Goal: Transaction & Acquisition: Purchase product/service

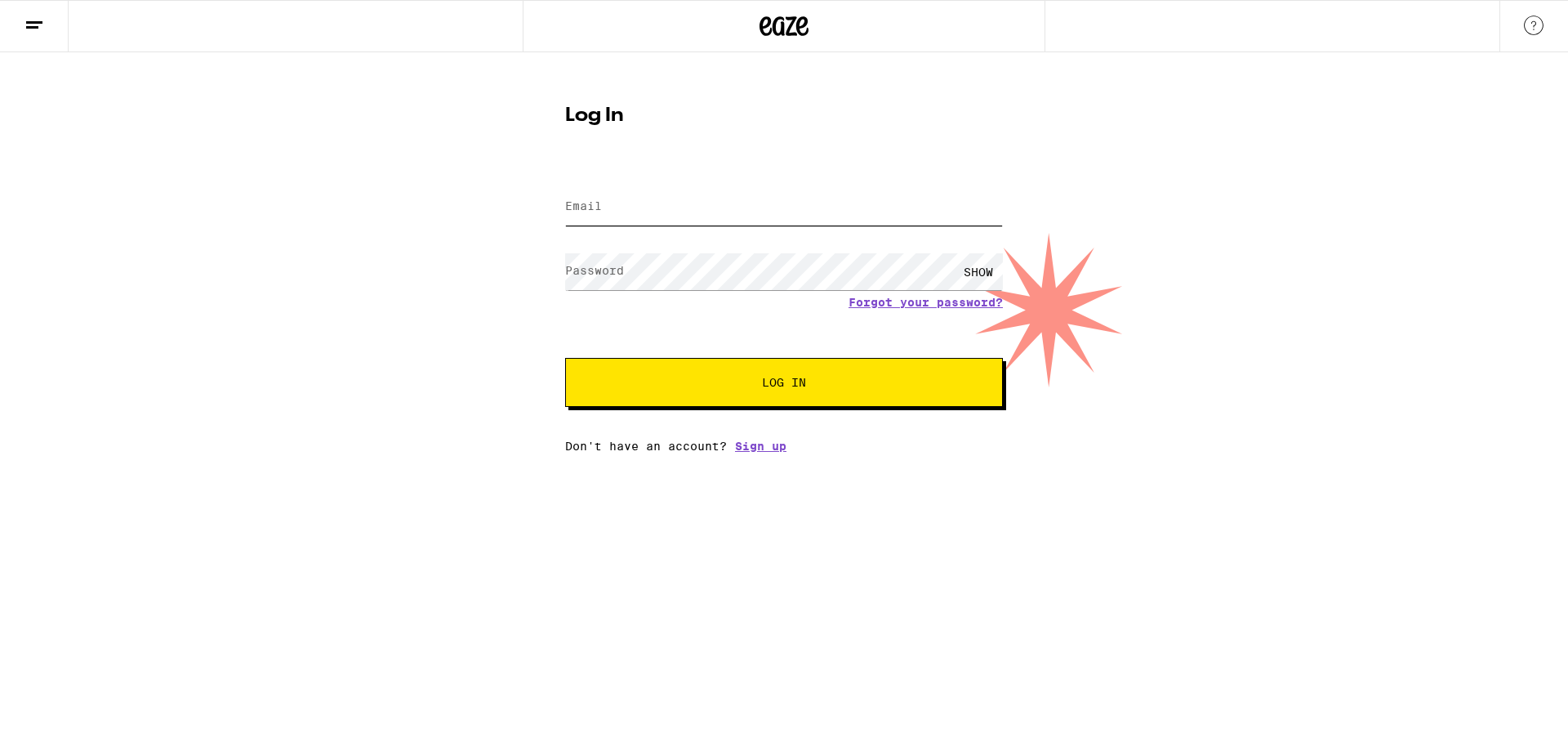
type input "[EMAIL_ADDRESS][DOMAIN_NAME]"
click at [768, 385] on span "Log In" at bounding box center [784, 382] width 44 height 11
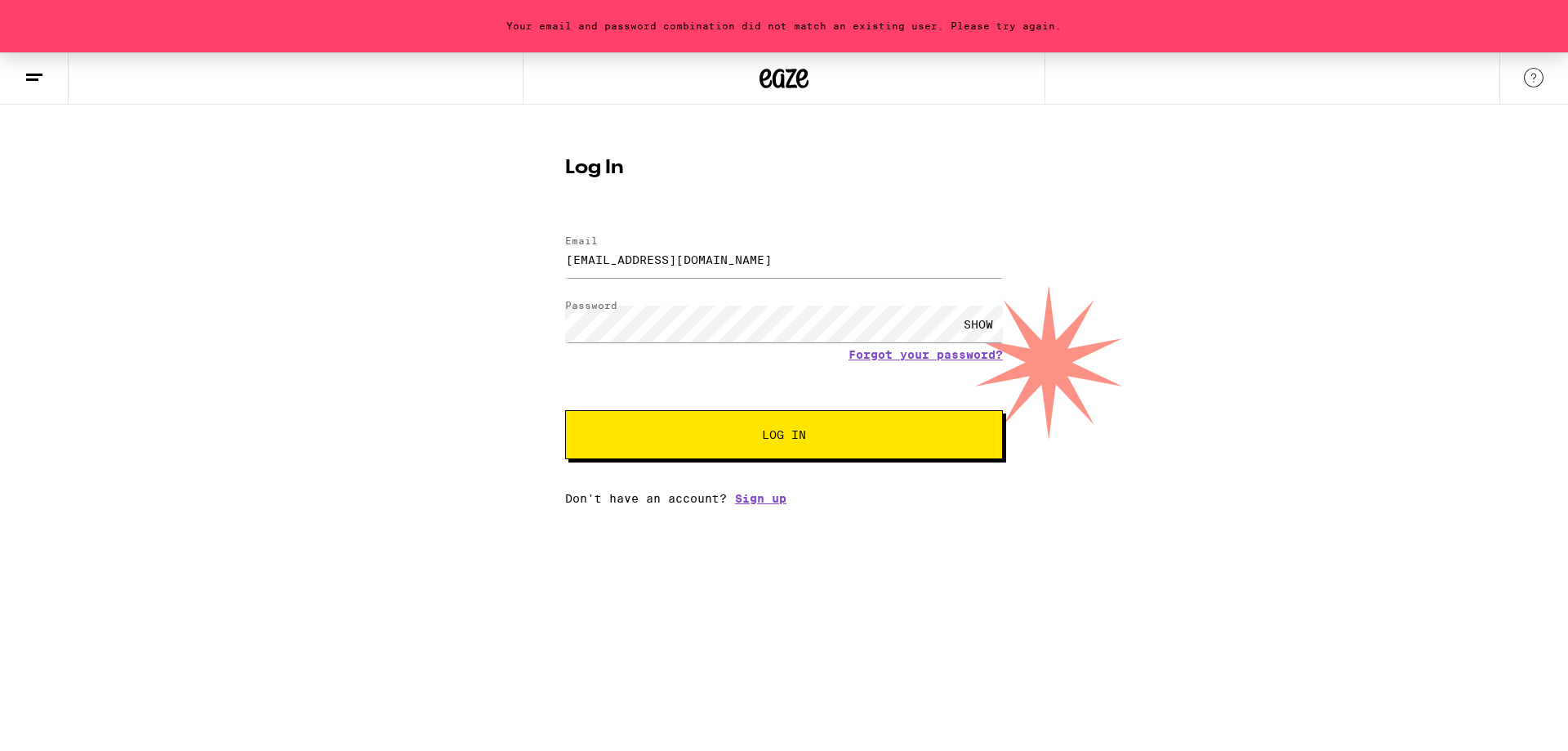
click at [987, 326] on div "SHOW" at bounding box center [979, 324] width 49 height 37
click at [875, 451] on button "Log In" at bounding box center [783, 435] width 438 height 49
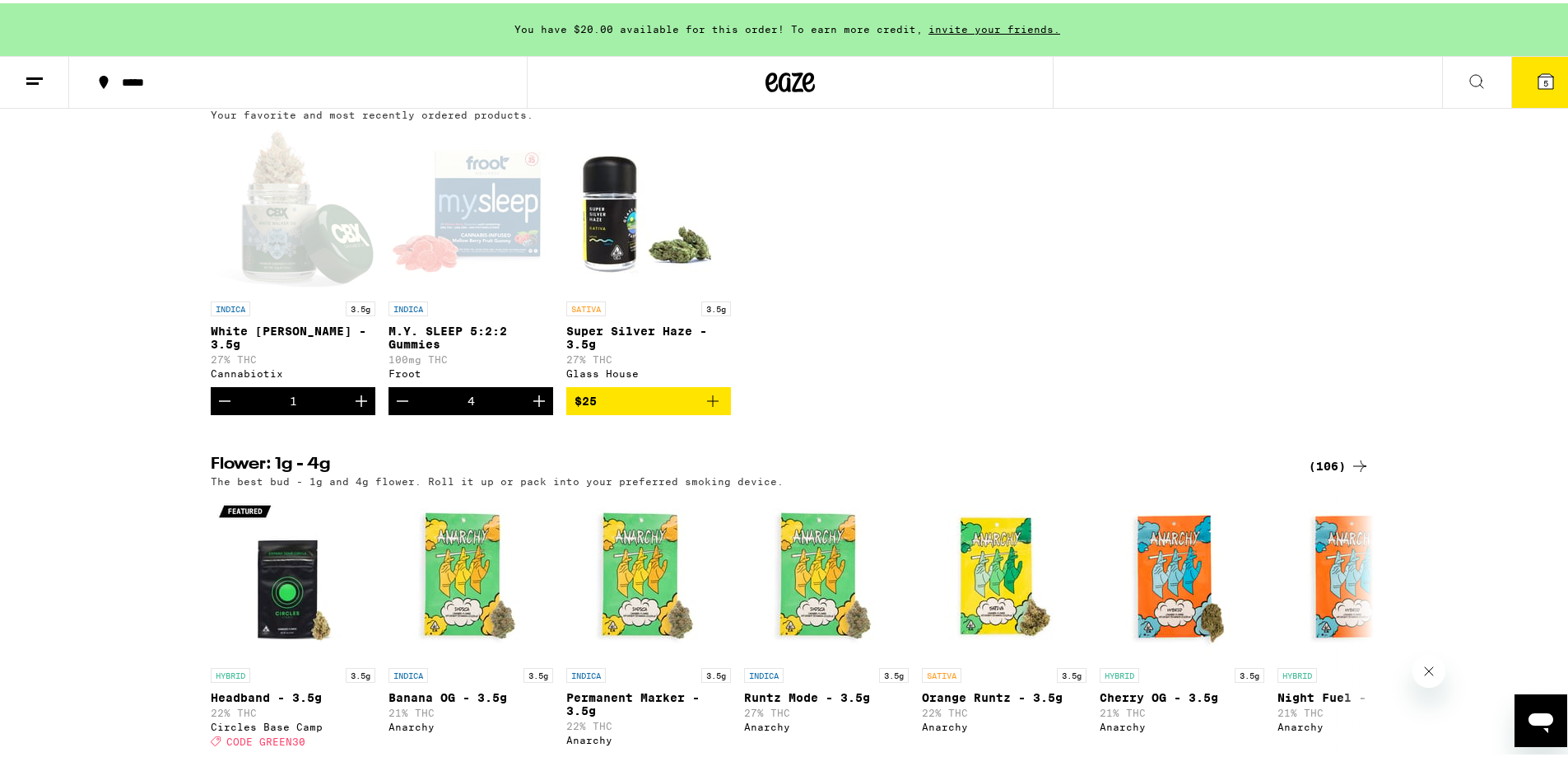
scroll to position [1730, 0]
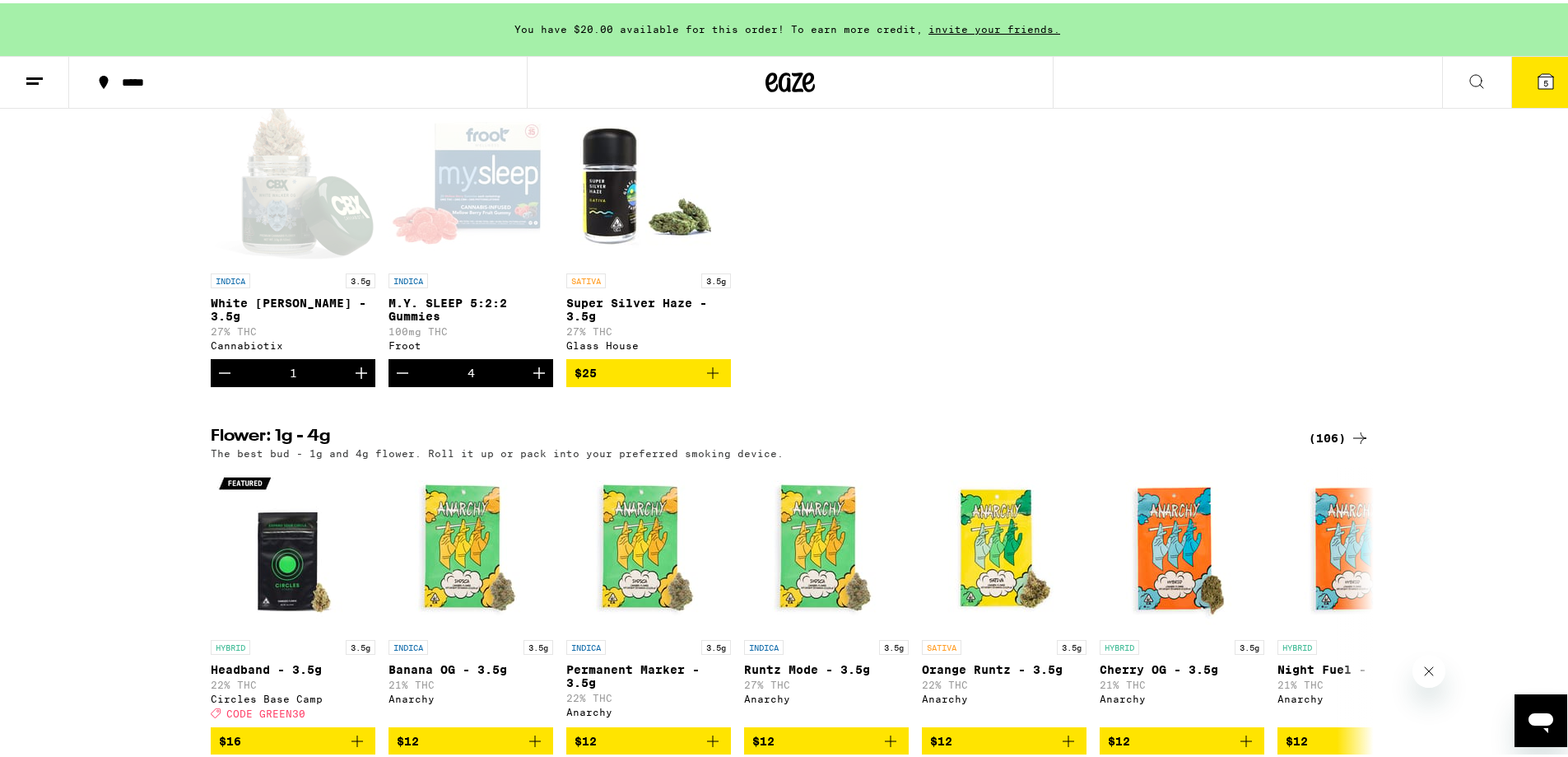
click at [468, 377] on div "4" at bounding box center [471, 370] width 7 height 13
click at [532, 379] on icon "Increment" at bounding box center [539, 370] width 19 height 19
click at [1543, 80] on span "6" at bounding box center [1546, 80] width 5 height 10
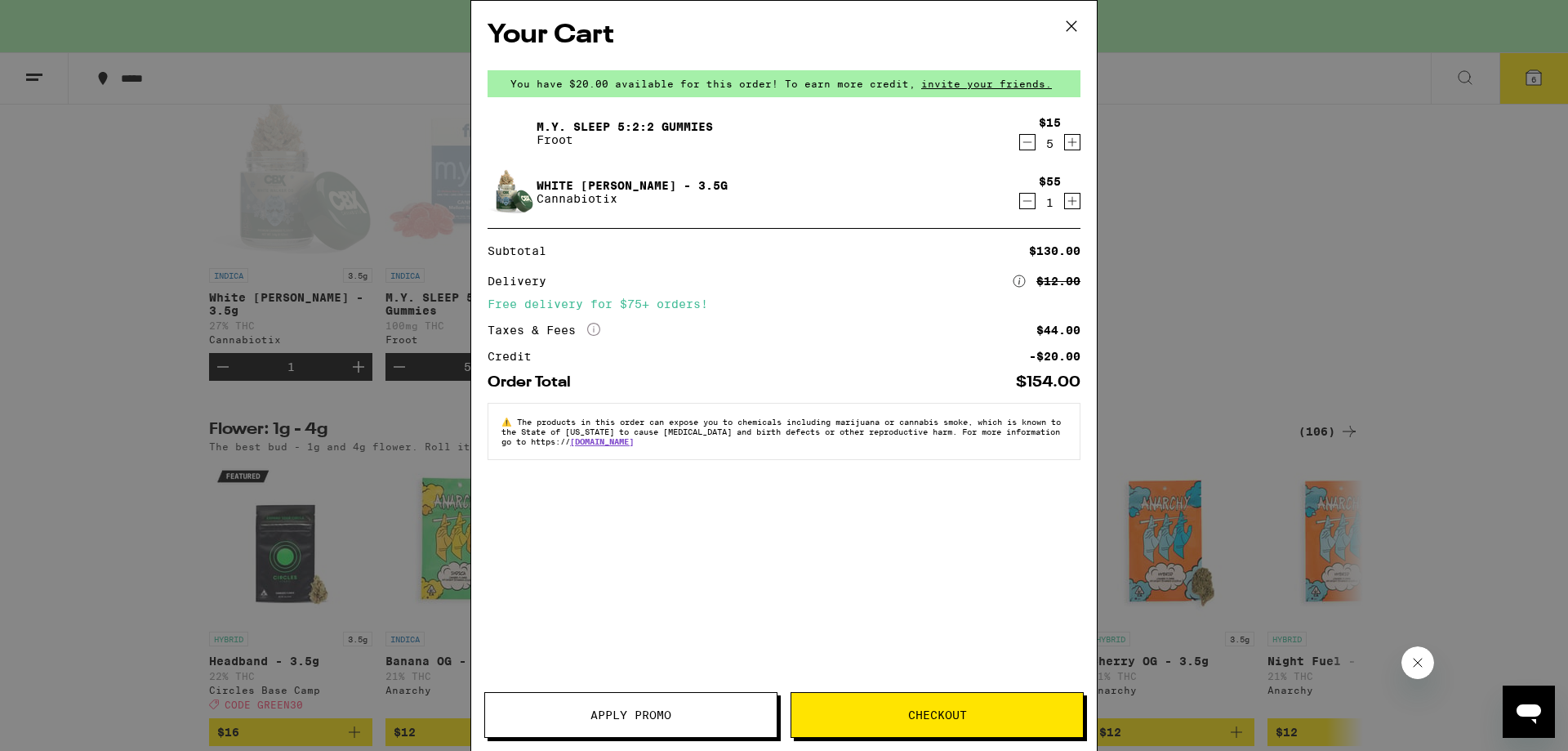
click at [1030, 199] on icon "Decrement" at bounding box center [1027, 201] width 15 height 19
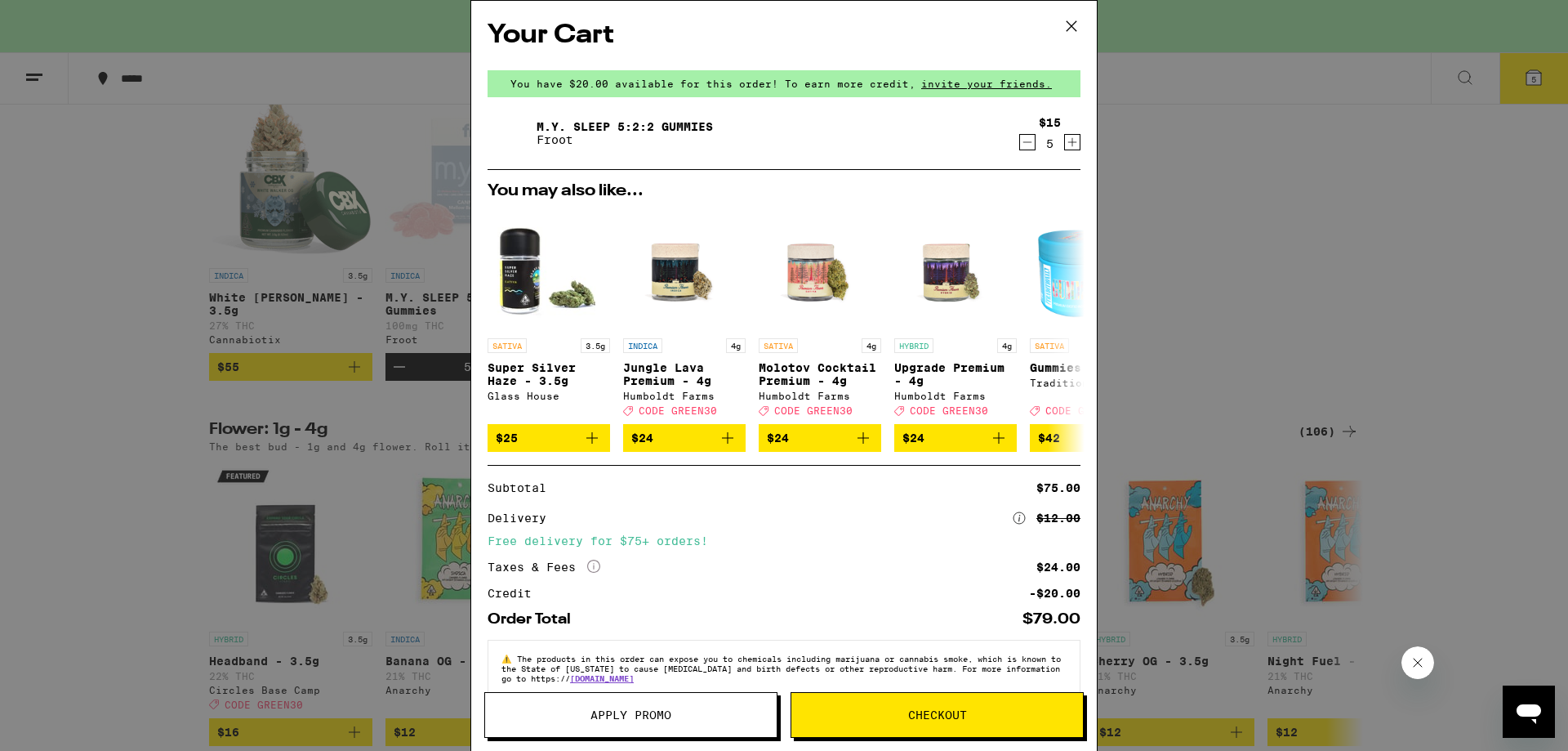
click at [1065, 143] on icon "Increment" at bounding box center [1072, 142] width 15 height 19
click at [657, 713] on span "Apply Promo" at bounding box center [631, 714] width 81 height 11
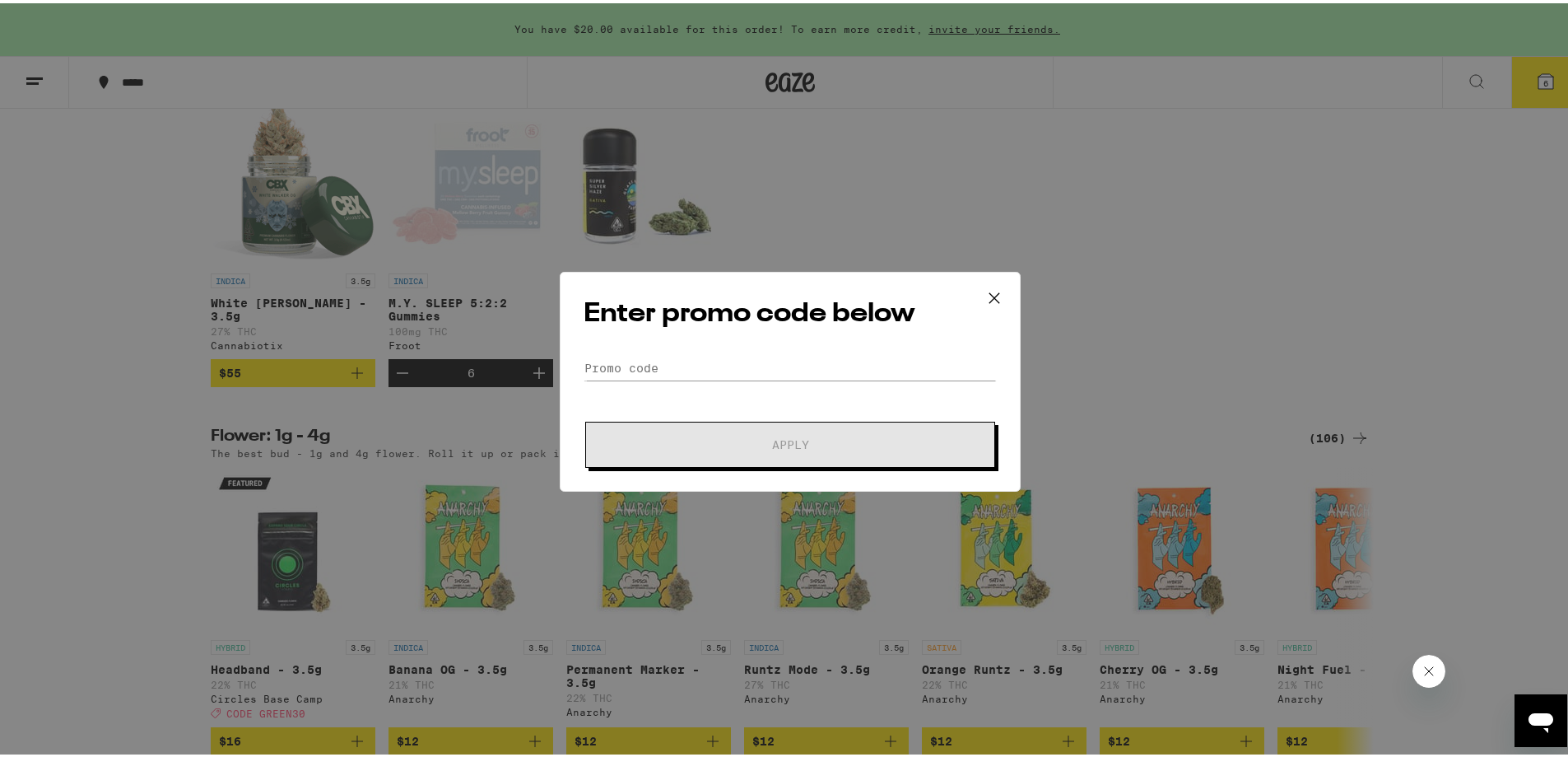
click at [989, 294] on icon at bounding box center [993, 294] width 10 height 10
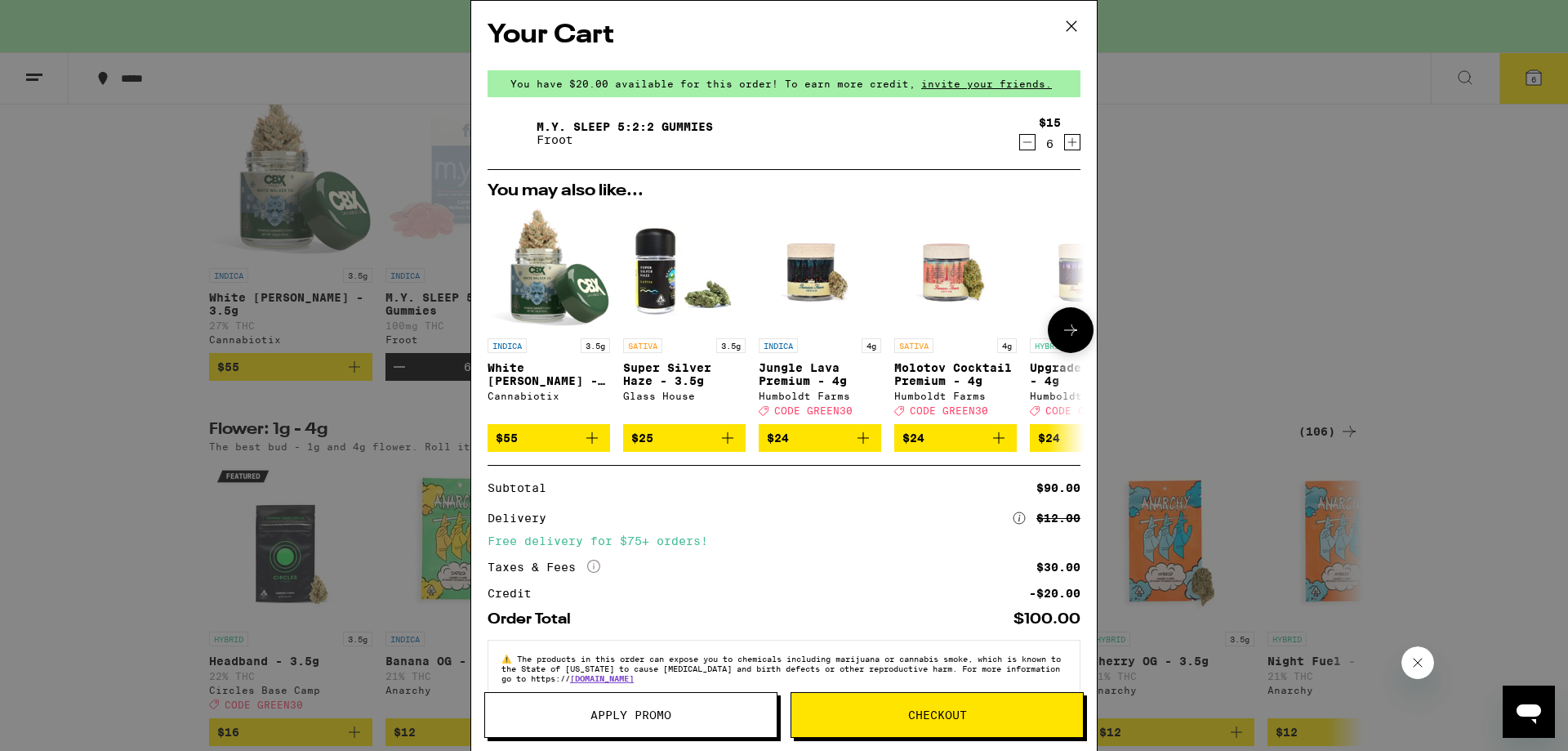
click at [1061, 333] on icon at bounding box center [1071, 330] width 19 height 19
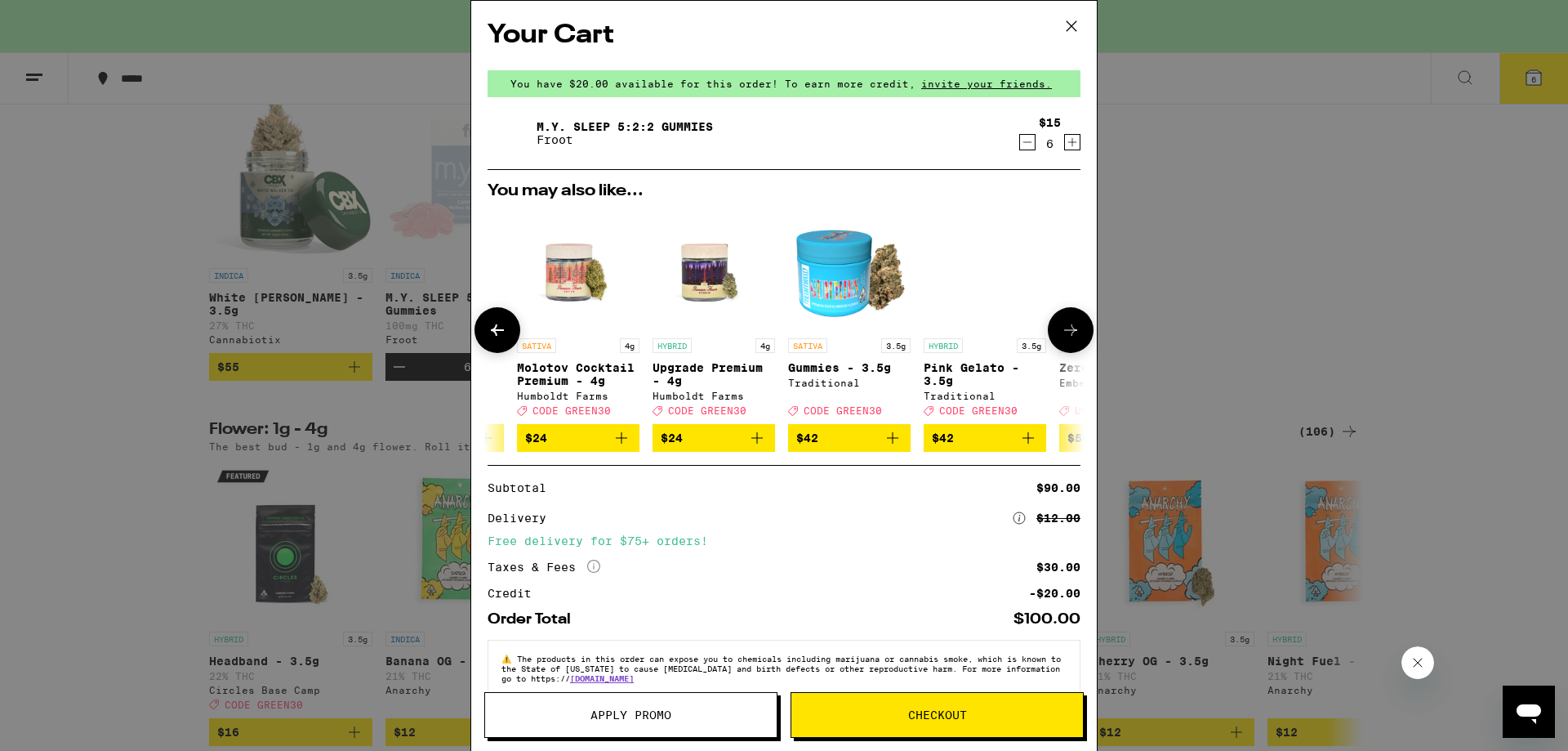
scroll to position [0, 403]
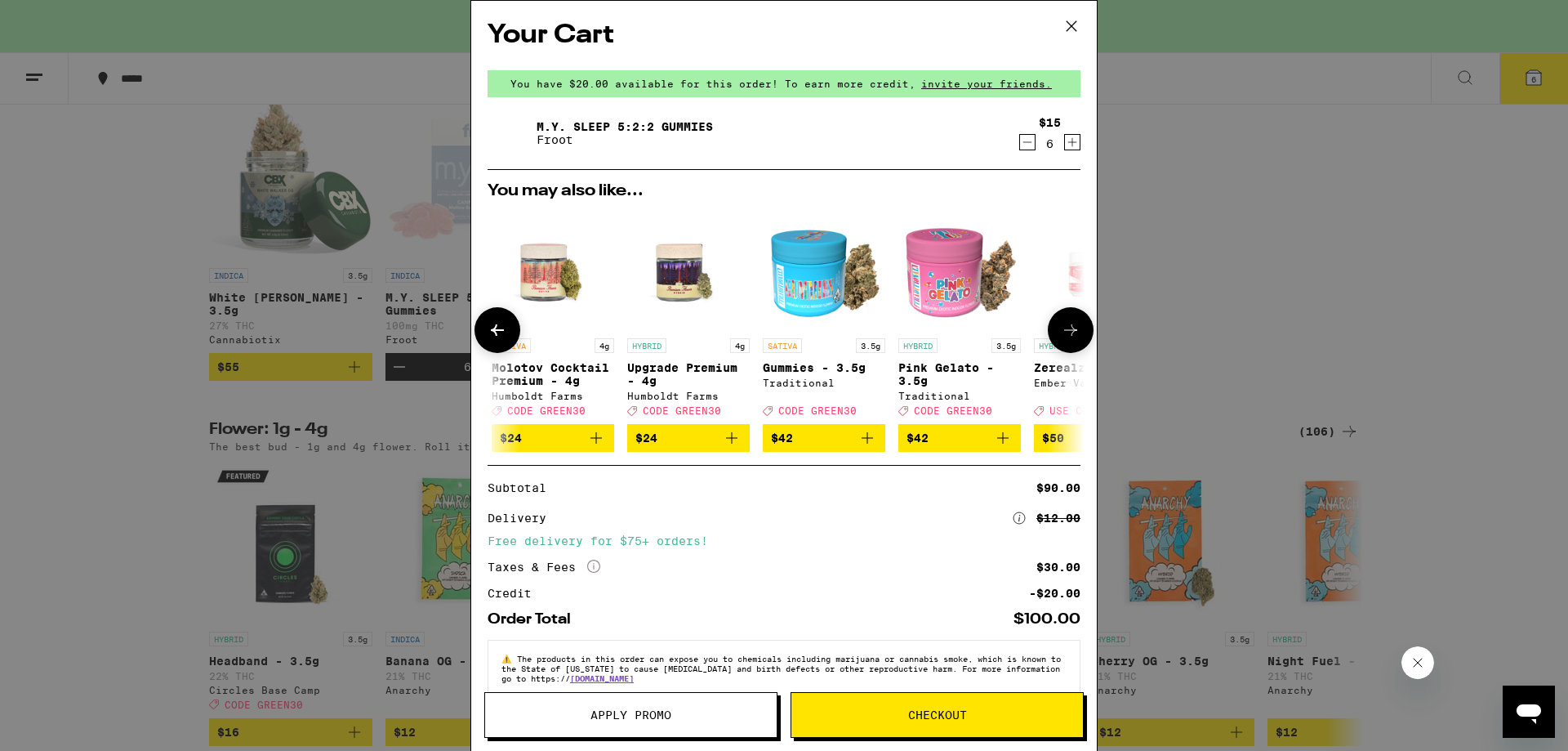
click at [1061, 338] on icon at bounding box center [1071, 330] width 19 height 19
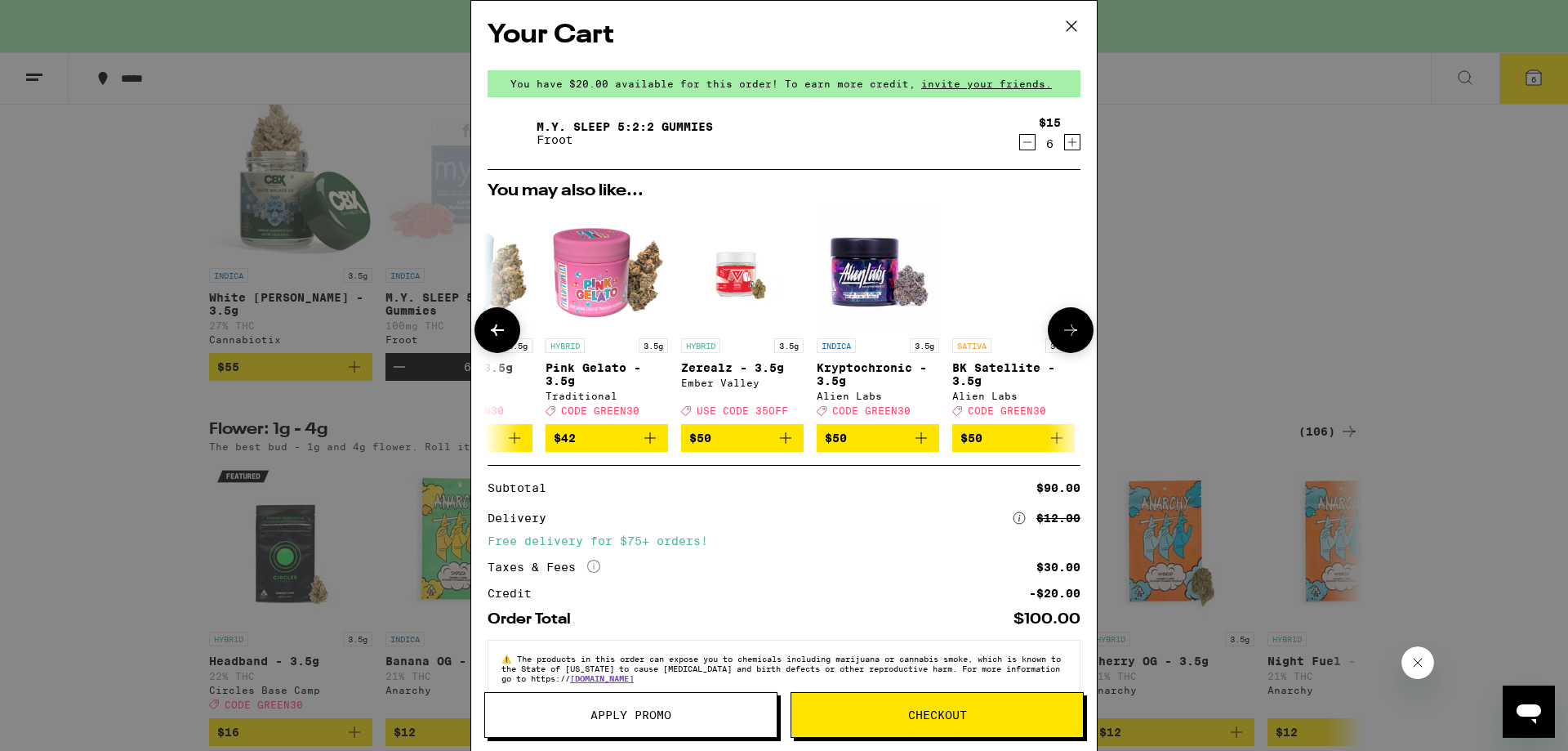
scroll to position [0, 775]
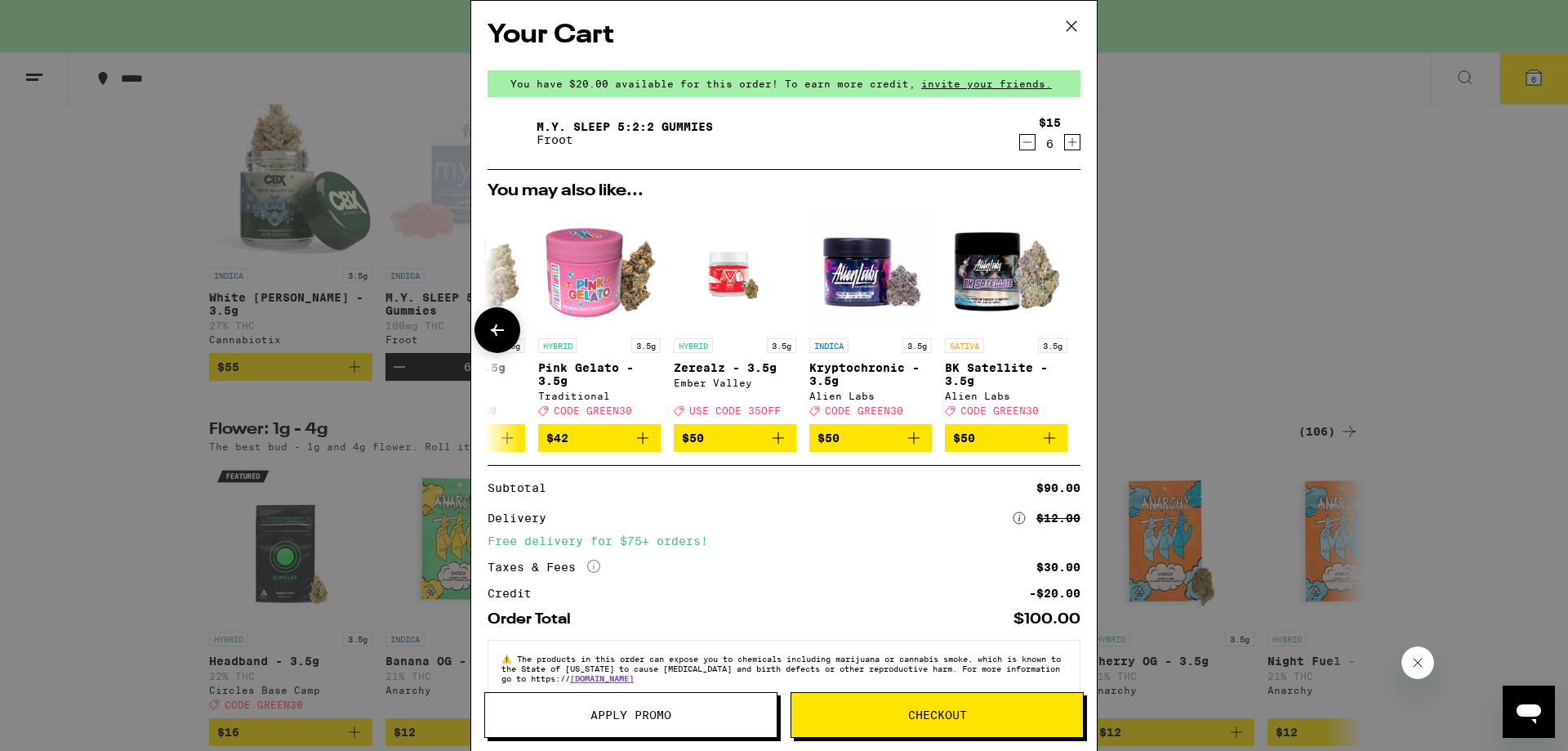
click at [493, 332] on icon at bounding box center [497, 330] width 19 height 19
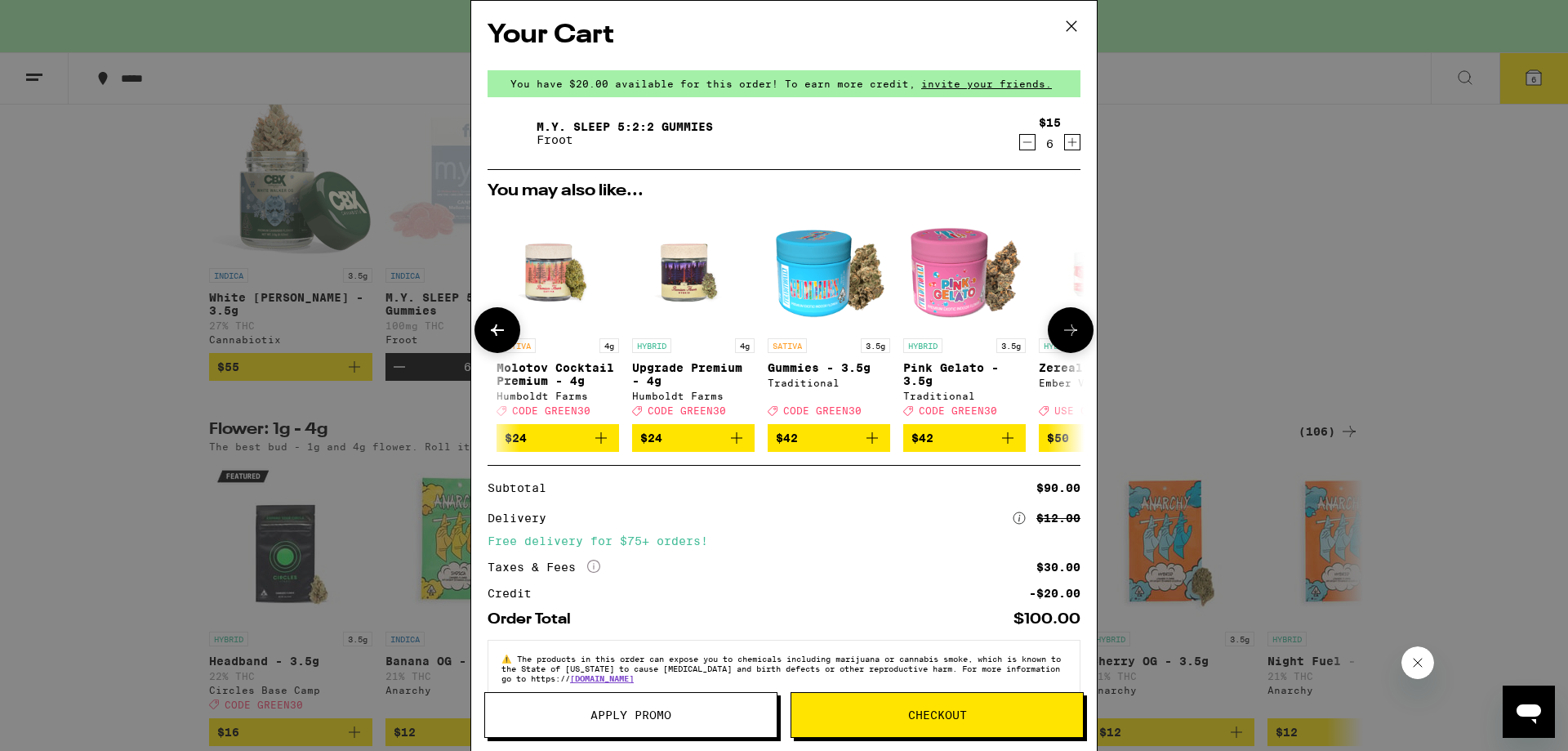
scroll to position [0, 373]
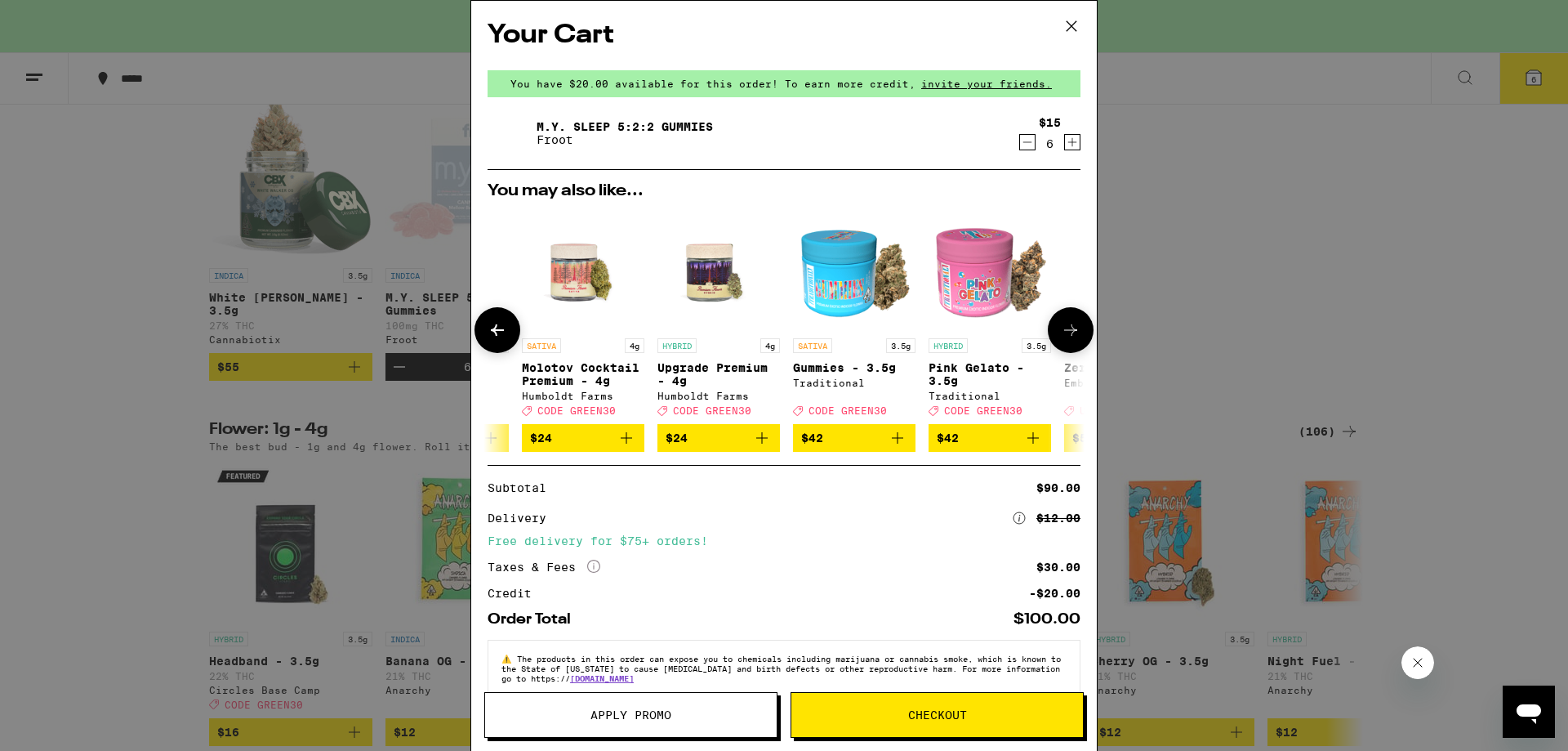
click at [493, 332] on icon at bounding box center [497, 330] width 19 height 19
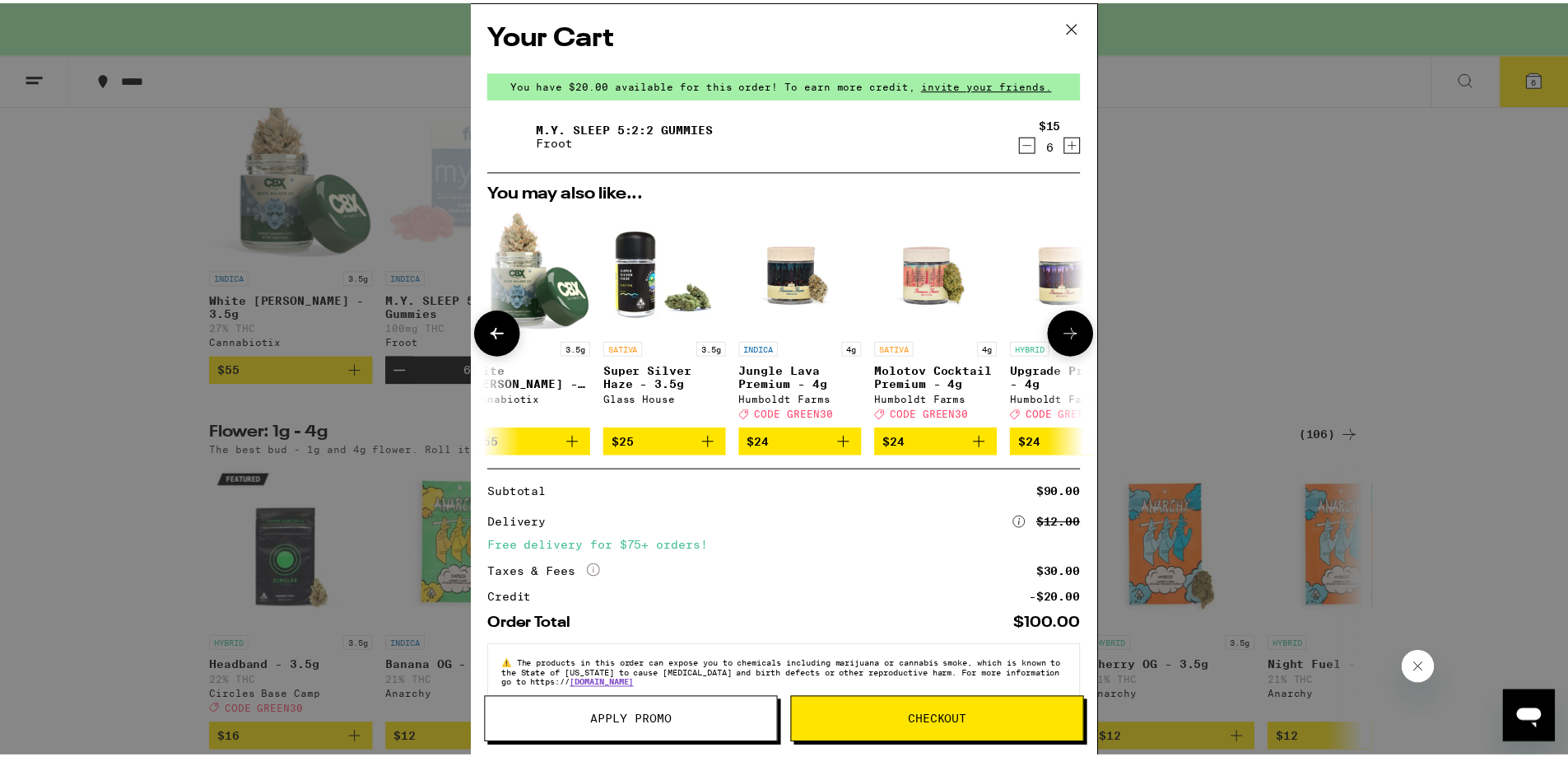
scroll to position [0, 0]
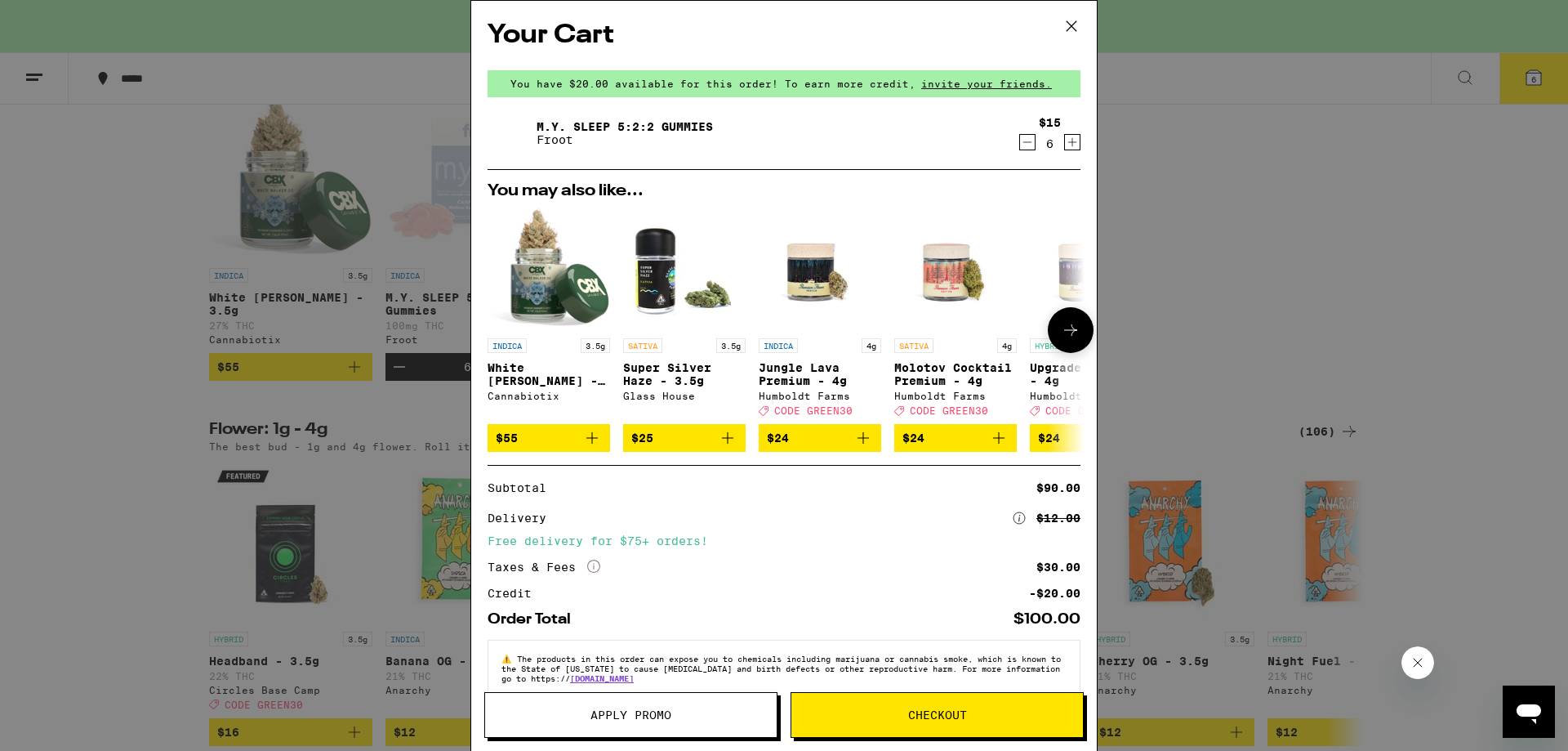
click at [864, 447] on icon "Add to bag" at bounding box center [863, 438] width 19 height 19
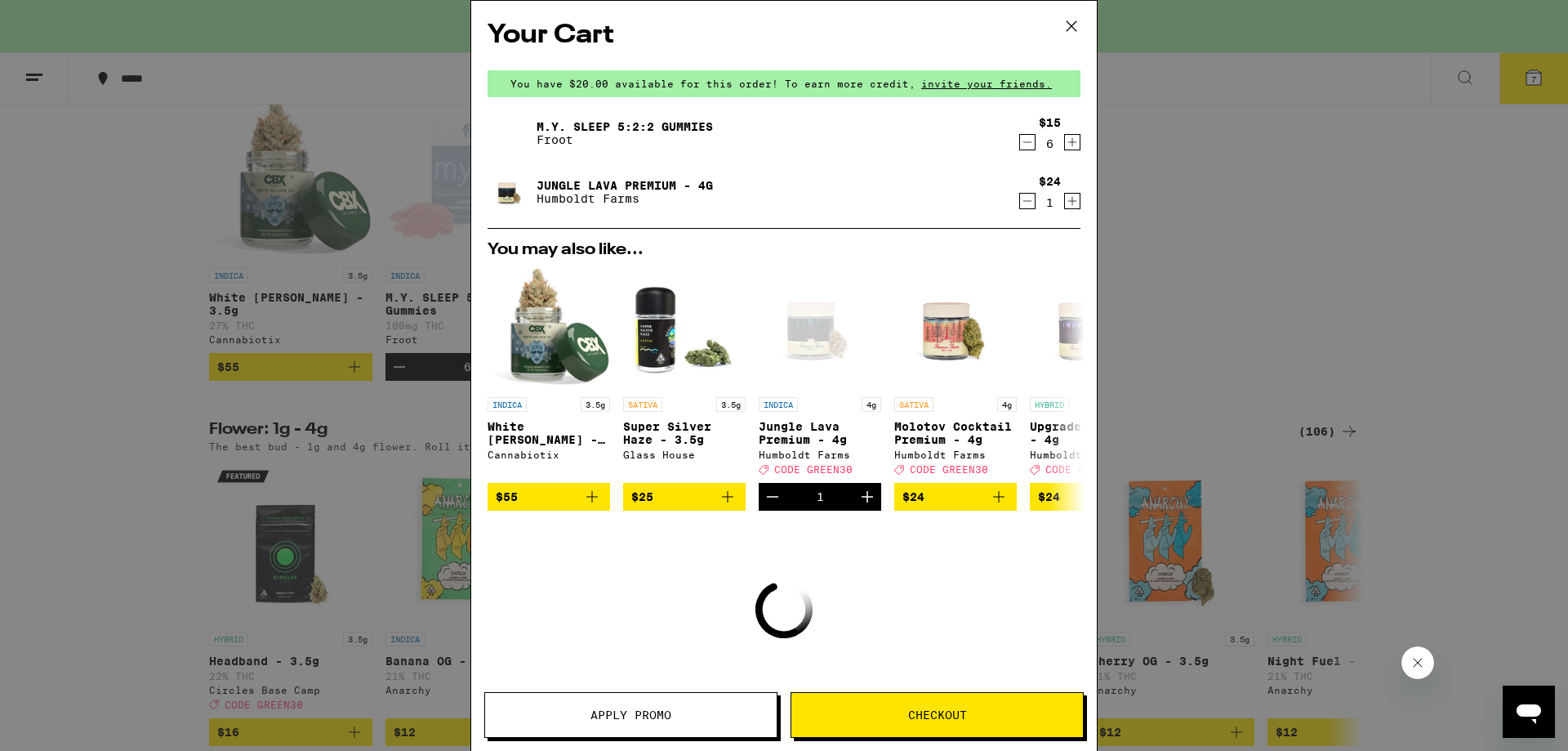
click at [645, 714] on span "Apply Promo" at bounding box center [631, 714] width 81 height 11
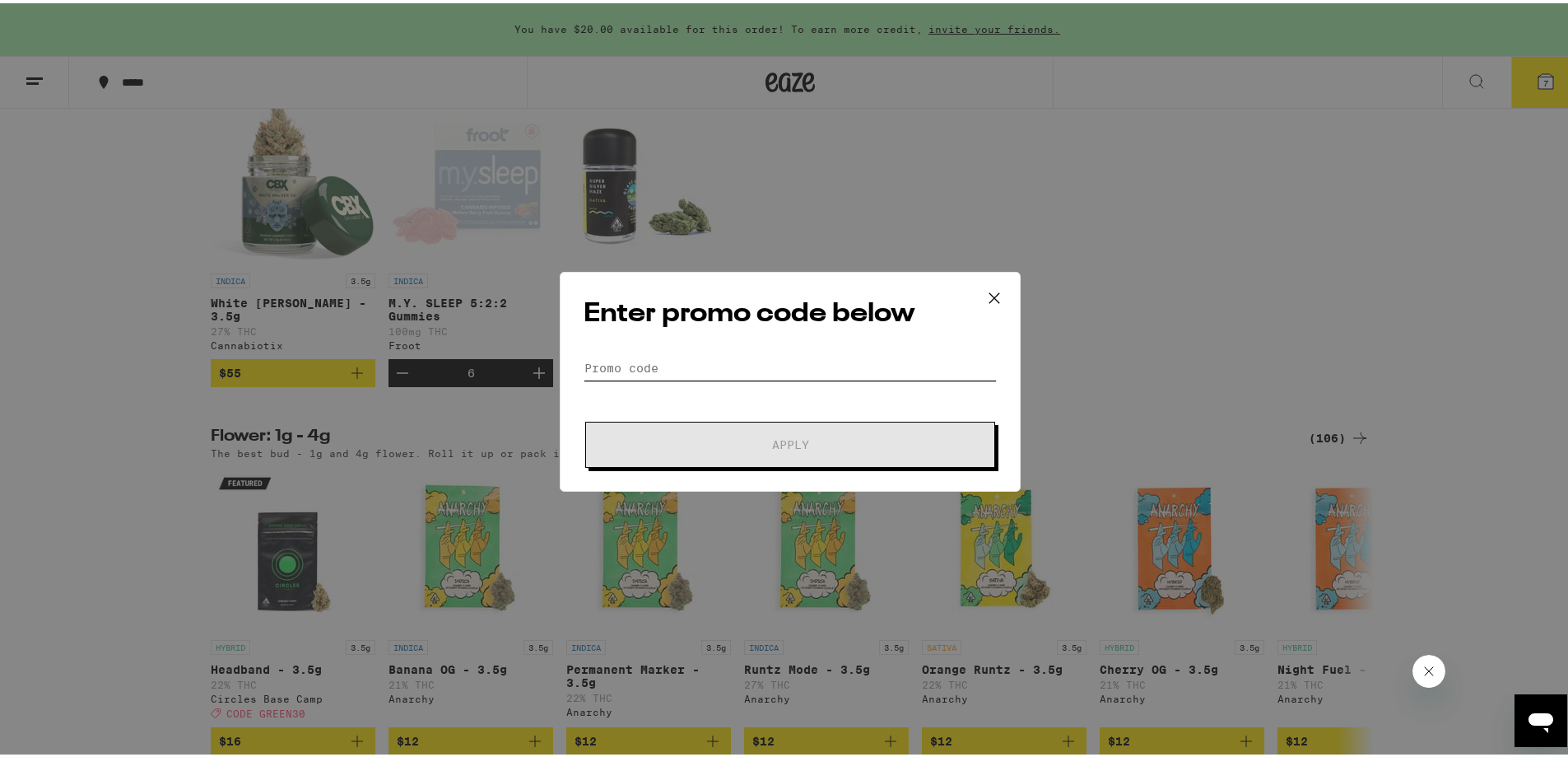
click at [694, 357] on input "Promo Code" at bounding box center [790, 365] width 414 height 25
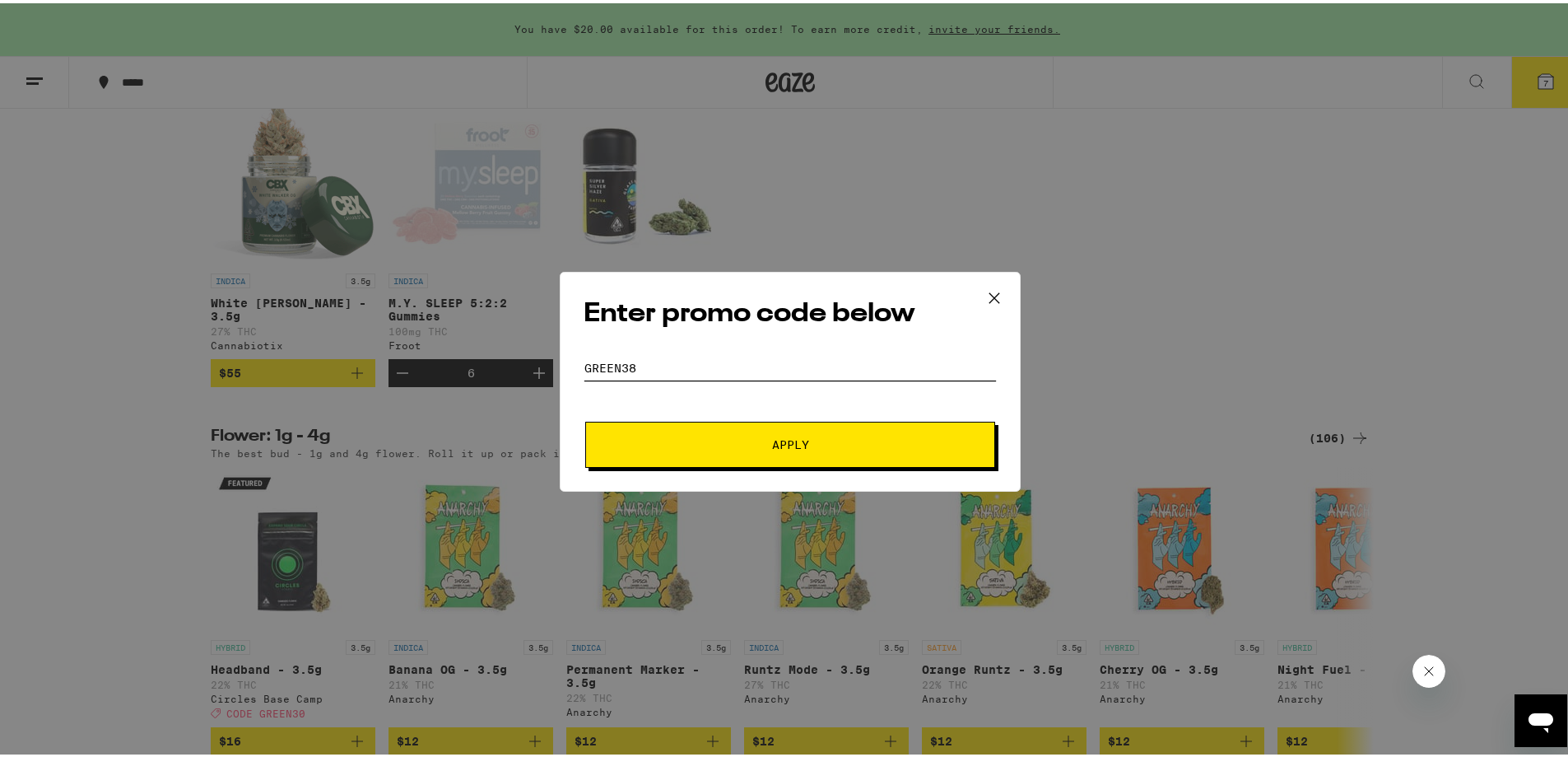
type input "green38"
click at [744, 450] on button "Apply" at bounding box center [790, 441] width 410 height 46
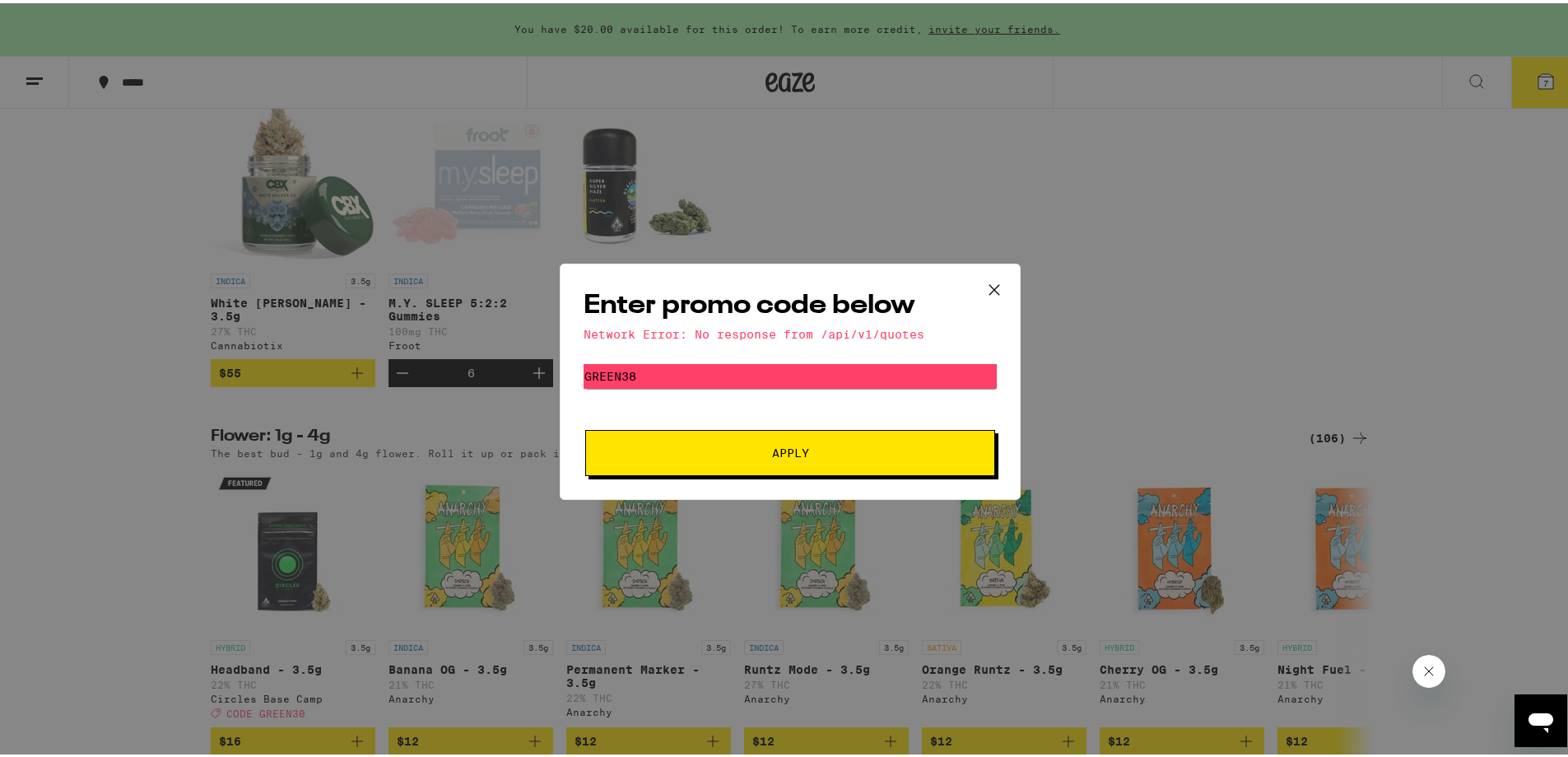
click at [741, 454] on span "Apply" at bounding box center [789, 449] width 296 height 11
click at [986, 285] on icon at bounding box center [994, 287] width 25 height 25
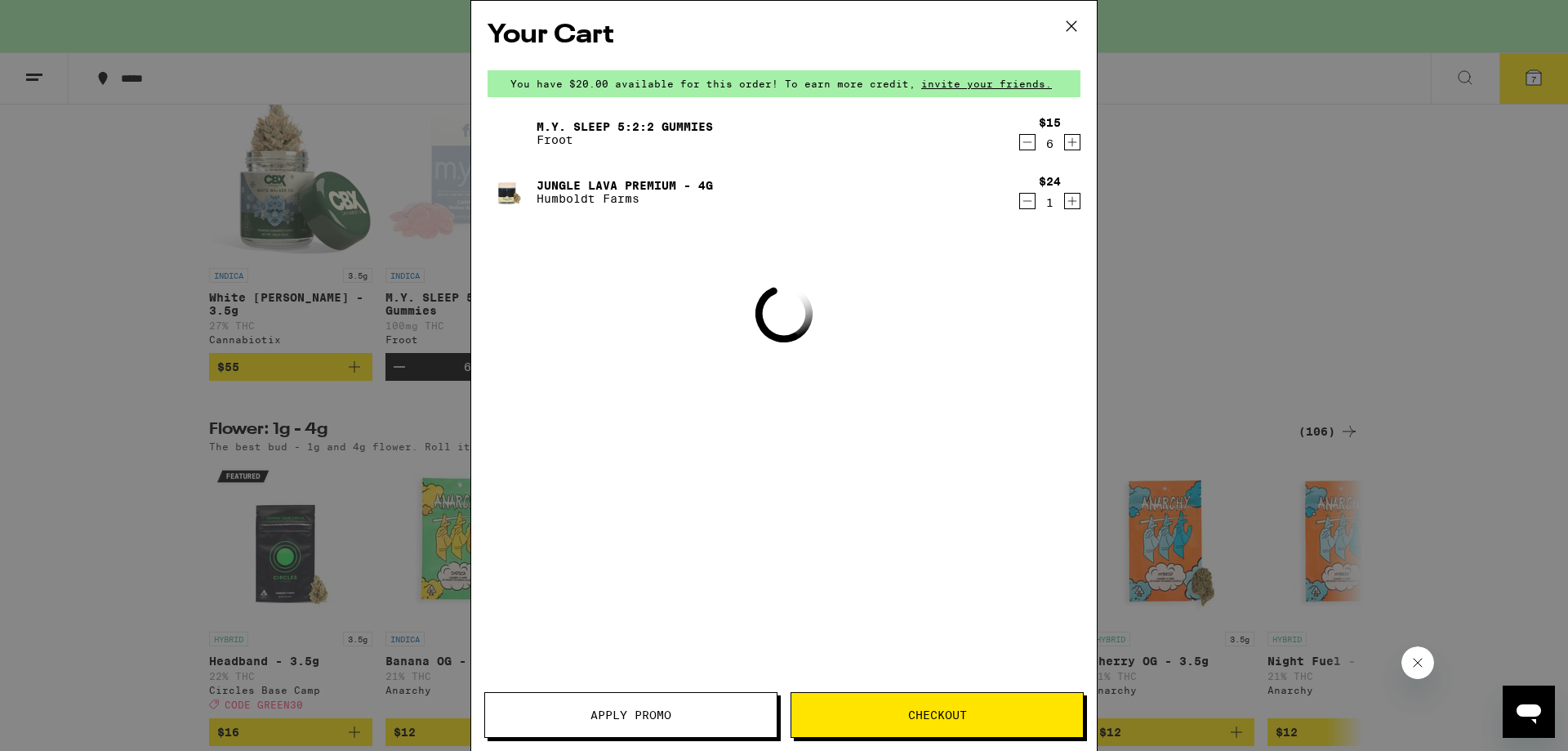
click at [1023, 197] on icon "Decrement" at bounding box center [1027, 201] width 15 height 19
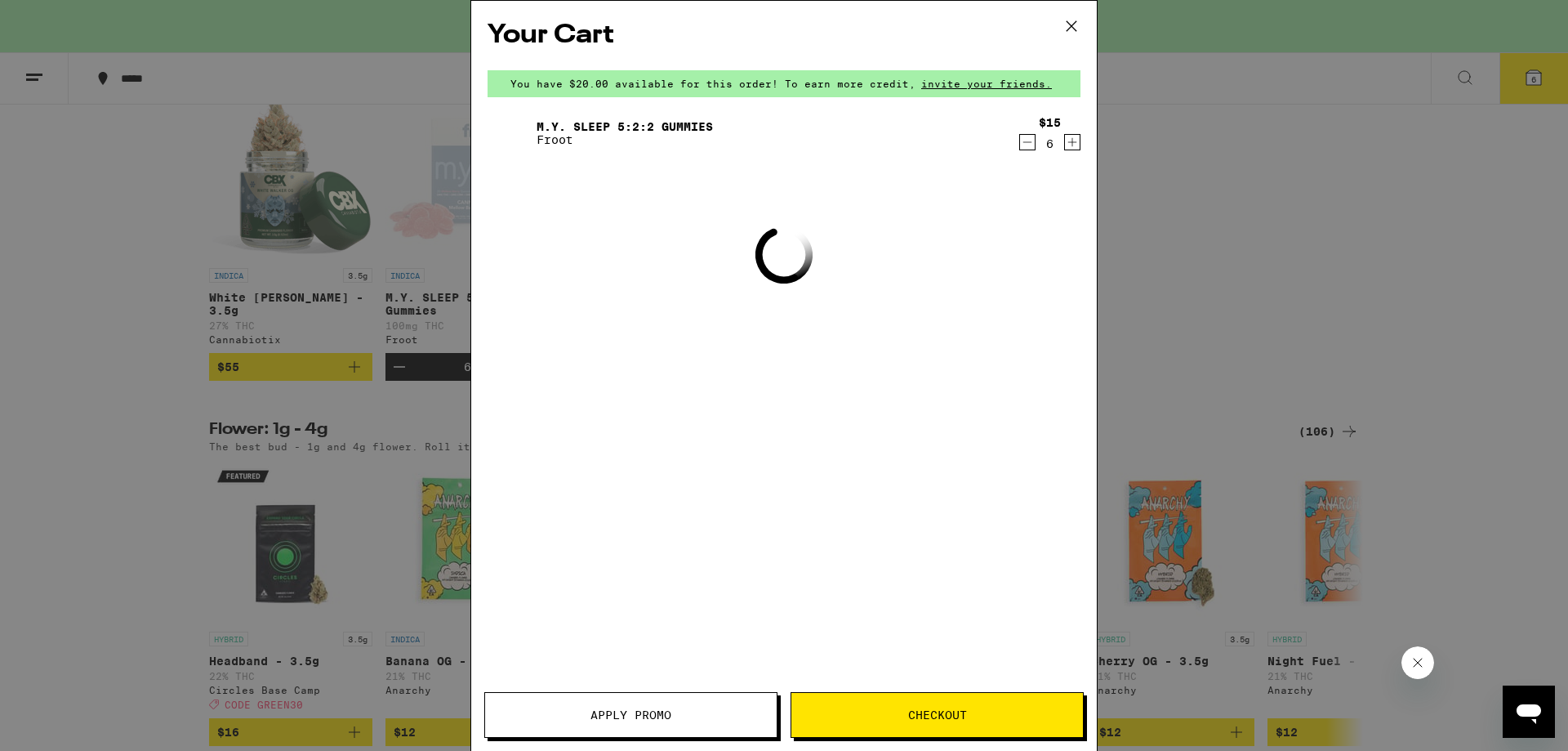
click at [1069, 25] on icon at bounding box center [1072, 26] width 25 height 25
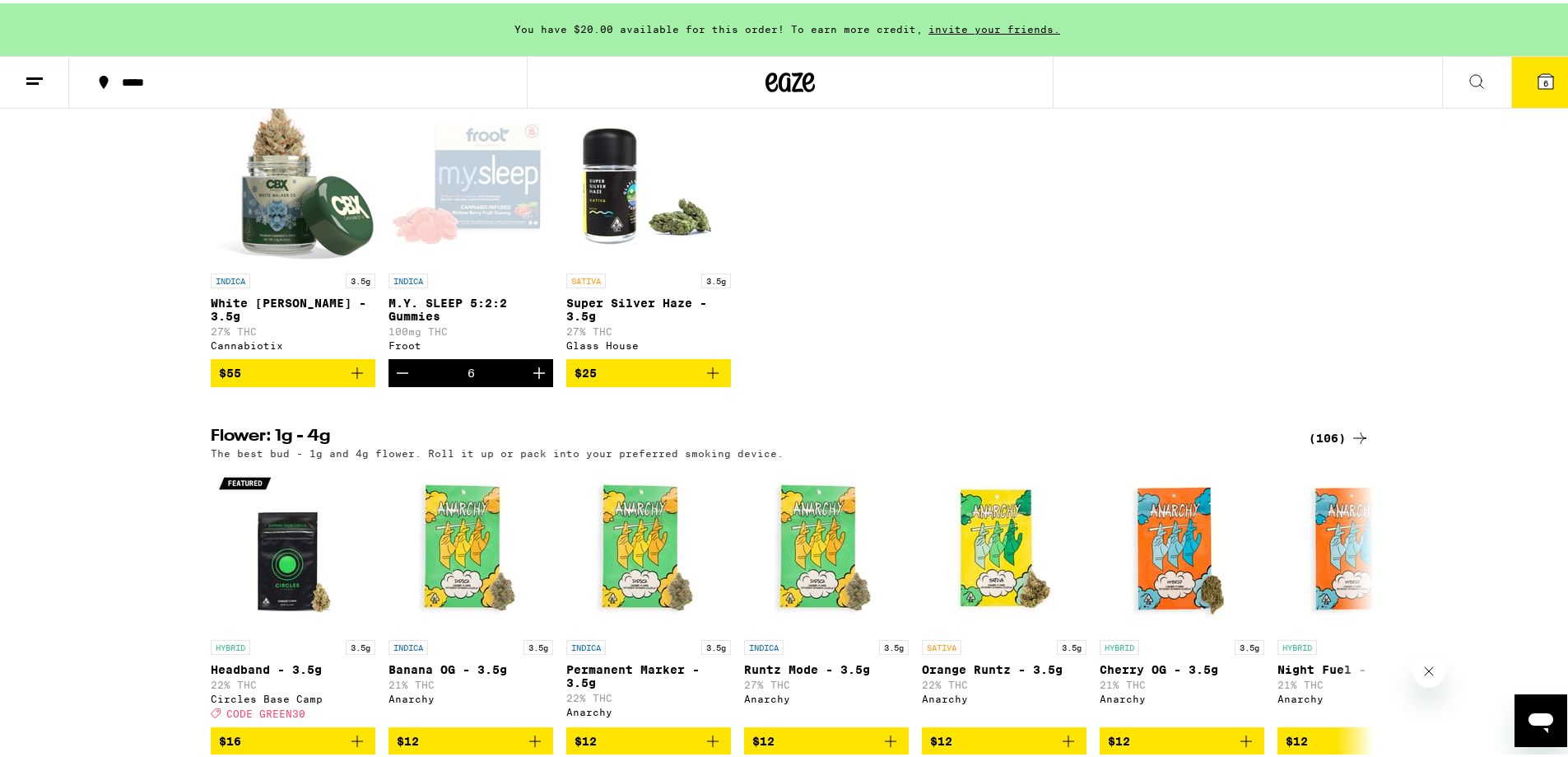
click at [1539, 74] on icon at bounding box center [1546, 78] width 15 height 15
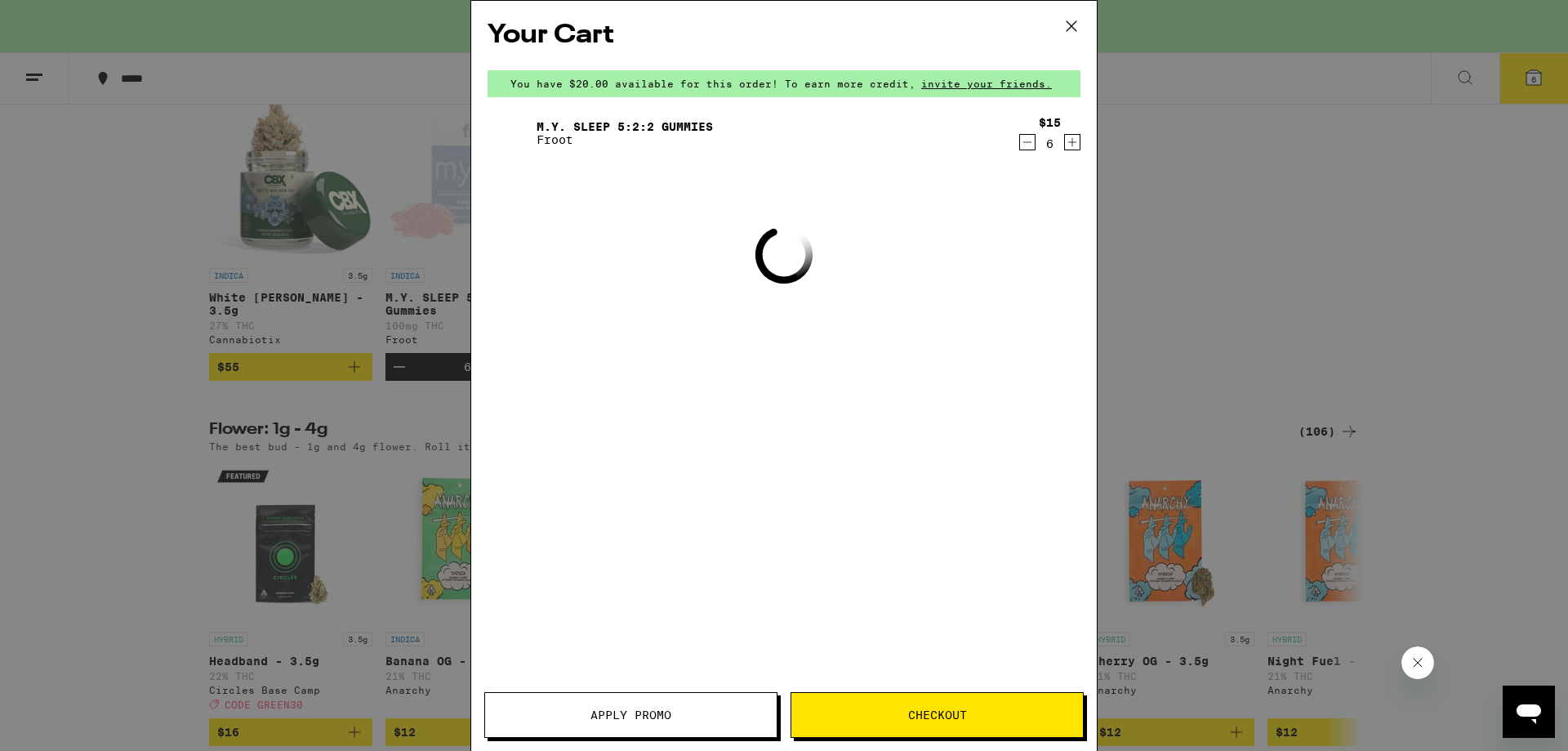
click at [1070, 23] on icon at bounding box center [1072, 26] width 25 height 25
